Goal: Transaction & Acquisition: Book appointment/travel/reservation

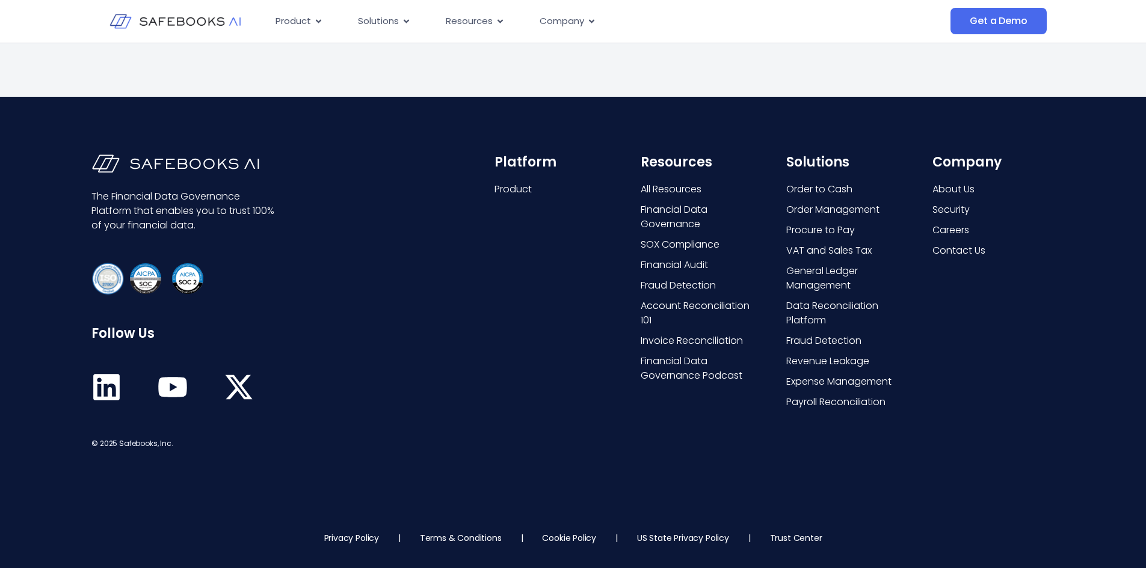
scroll to position [3609, 0]
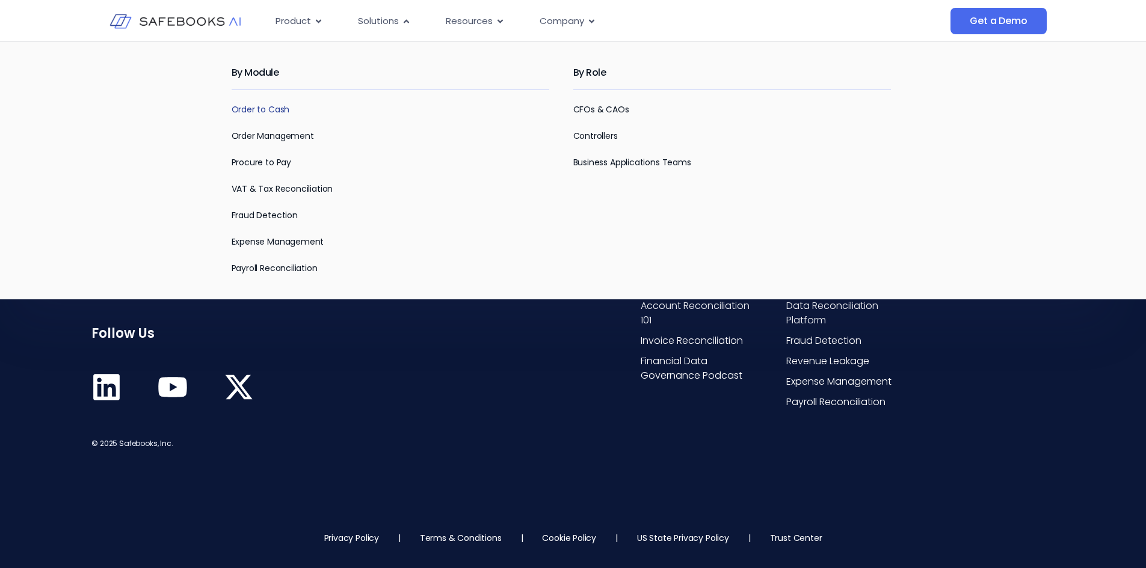
click at [244, 112] on link "Order to Cash" at bounding box center [261, 109] width 58 height 12
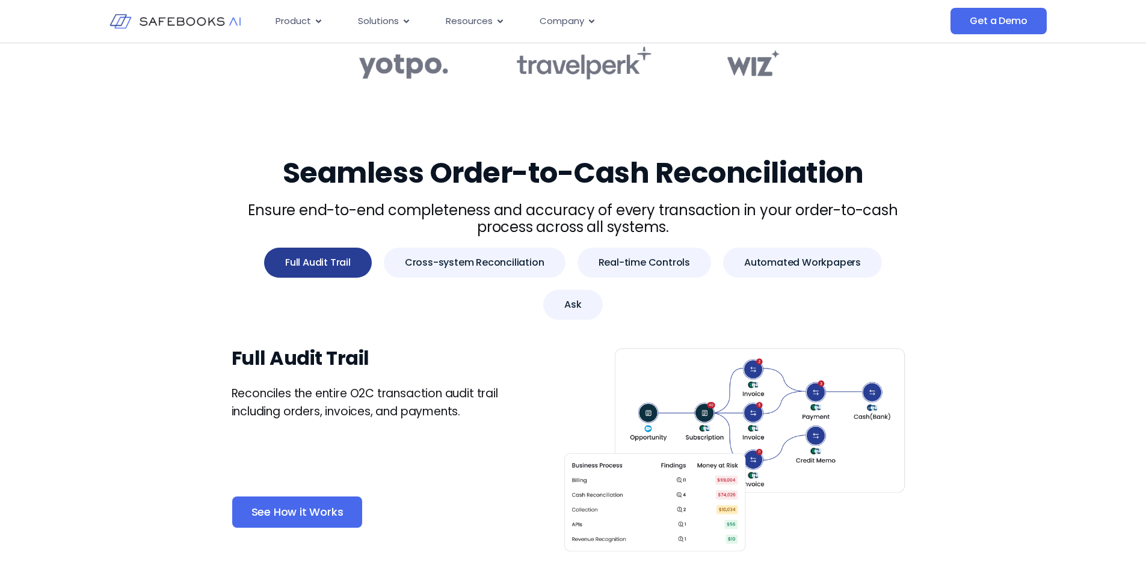
scroll to position [481, 0]
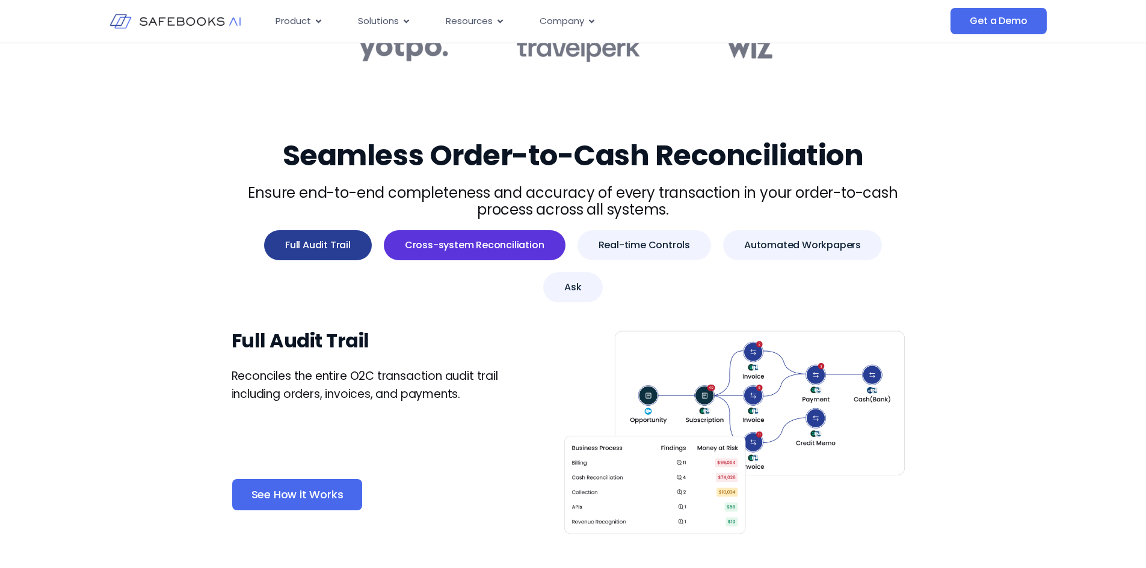
click at [449, 253] on button "Cross-system Reconciliation" at bounding box center [475, 245] width 182 height 30
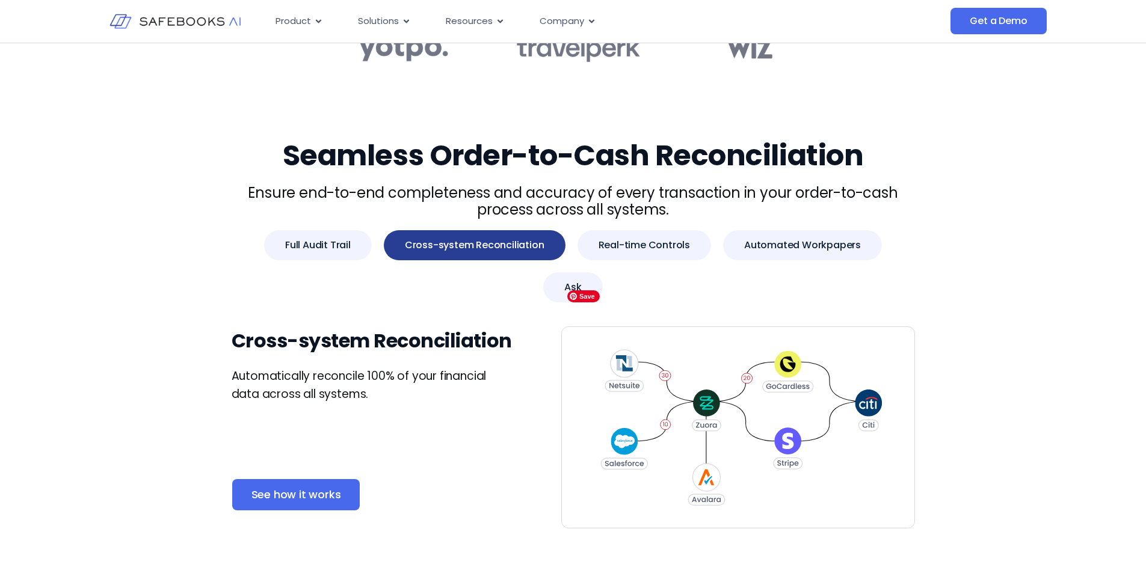
click at [666, 334] on img "Tabs. Open items with Enter or Space, close with Escape and navigate using the …" at bounding box center [738, 428] width 354 height 202
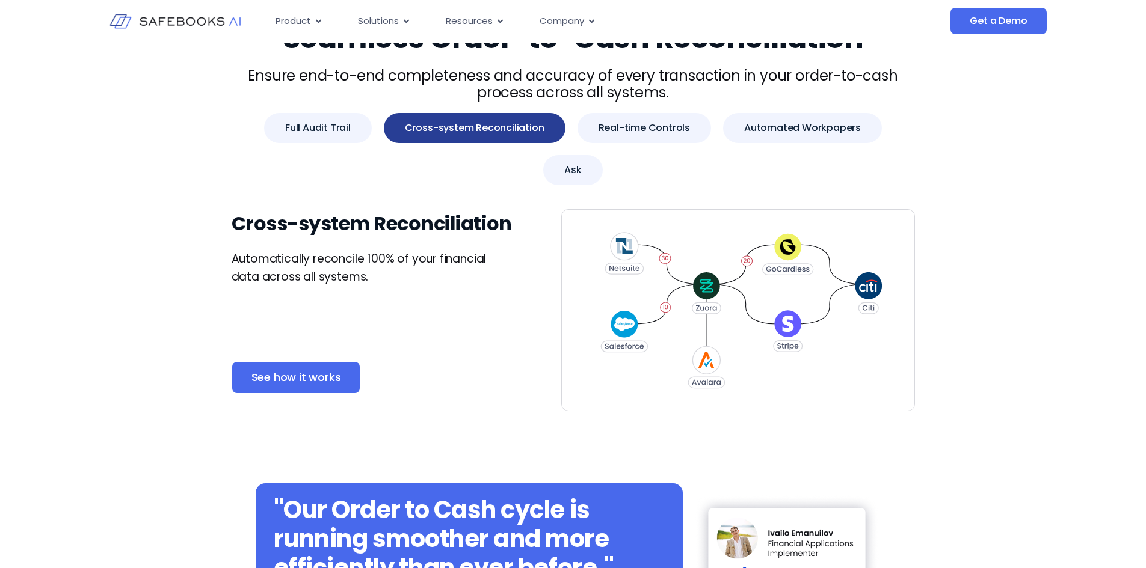
scroll to position [722, 0]
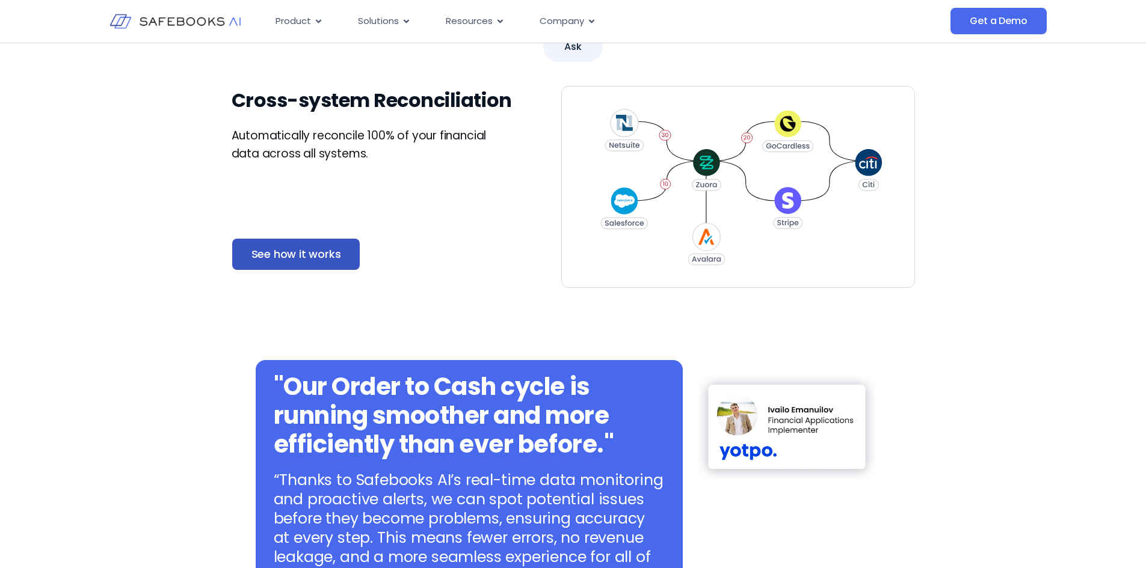
click at [292, 248] on span "See how it works" at bounding box center [296, 254] width 90 height 12
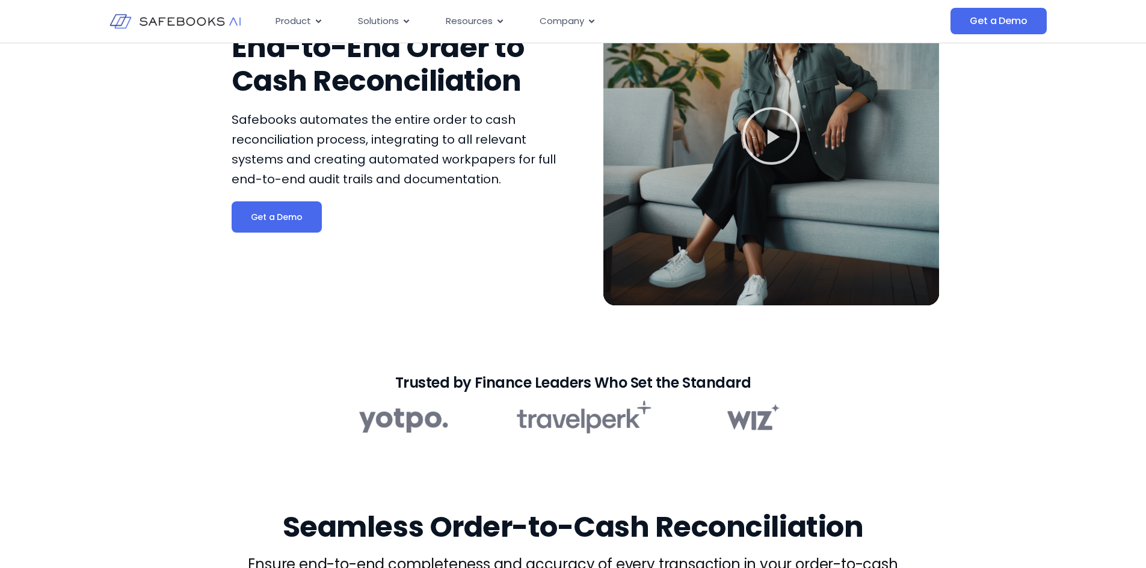
scroll to position [0, 0]
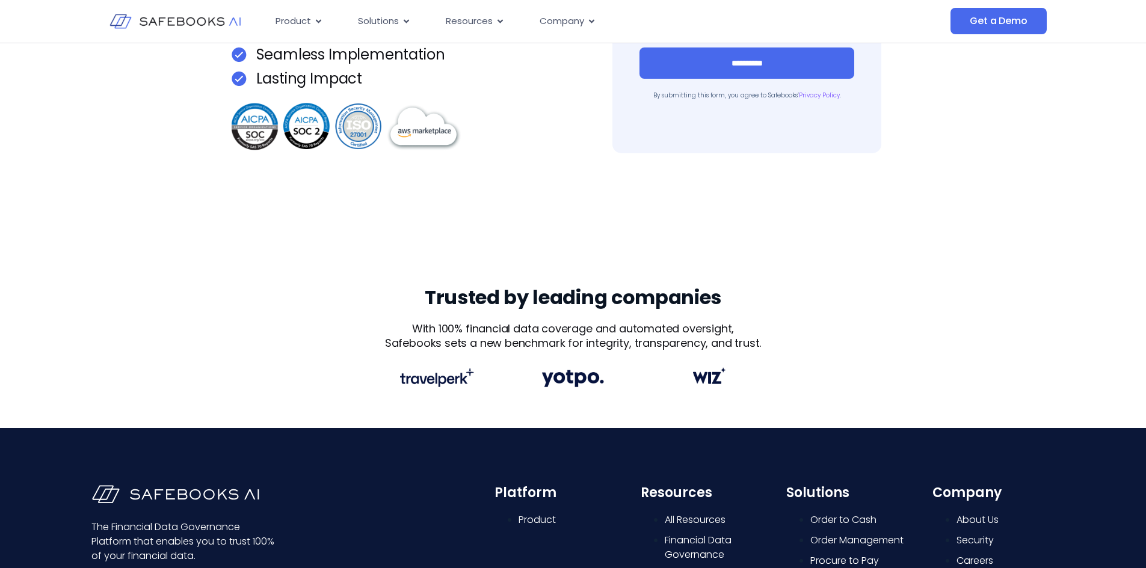
scroll to position [241, 0]
